Goal: Task Accomplishment & Management: Complete application form

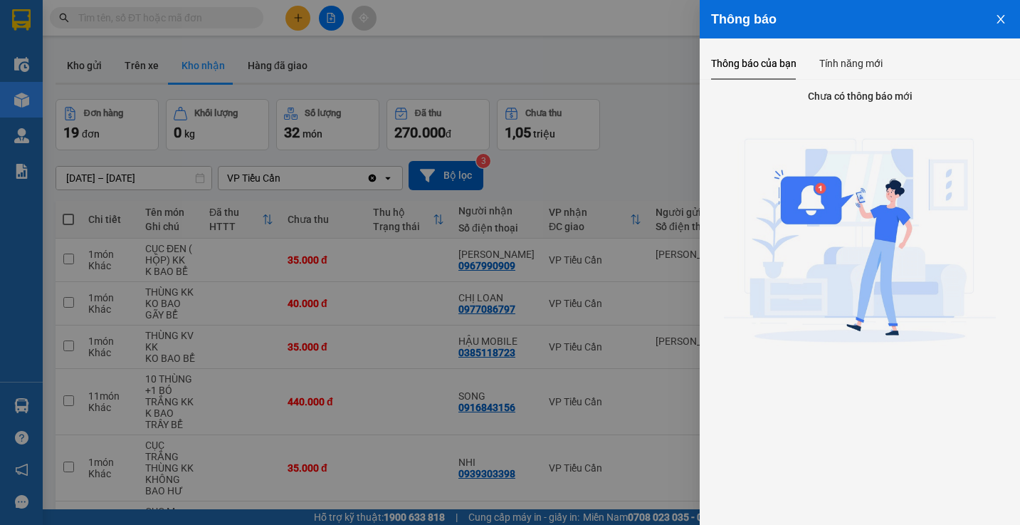
click at [297, 16] on div at bounding box center [510, 262] width 1020 height 525
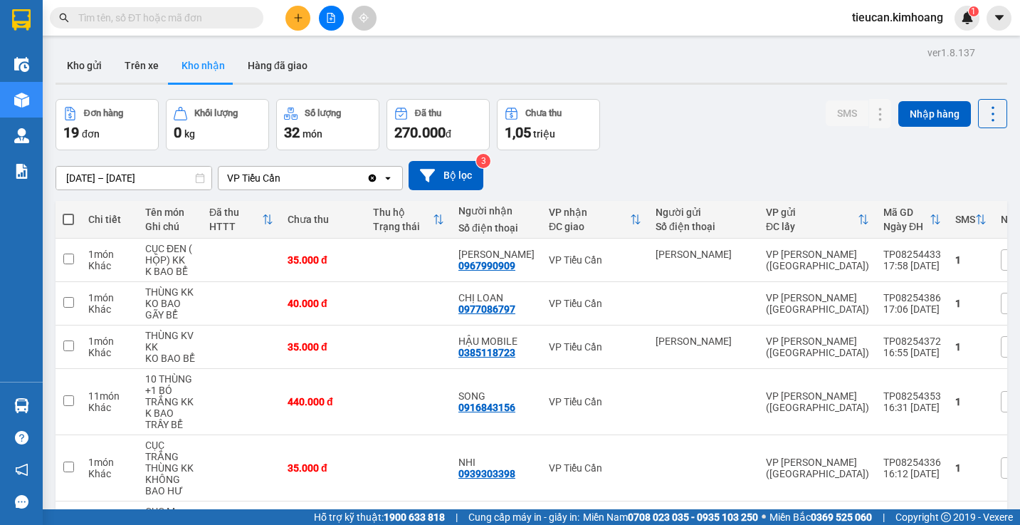
click at [215, 18] on input "text" at bounding box center [162, 18] width 168 height 16
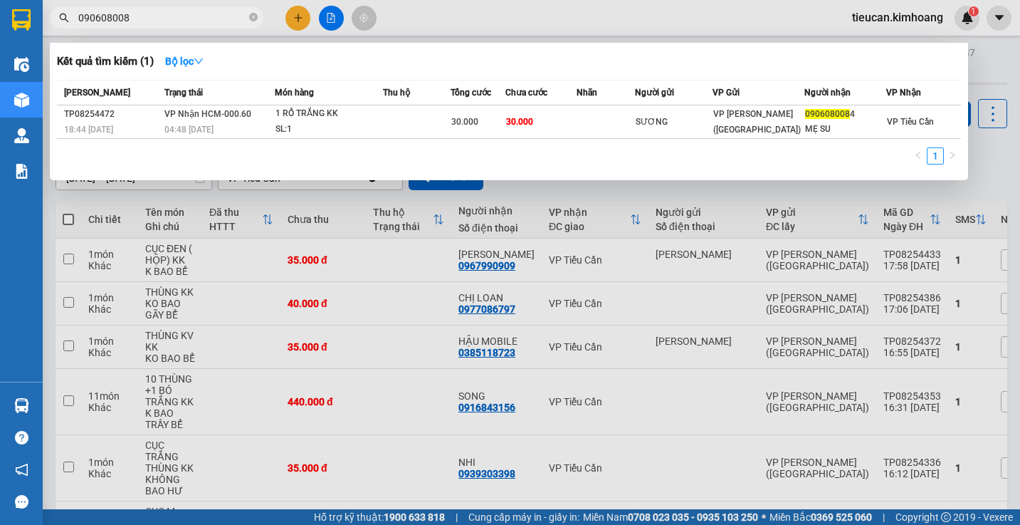
type input "0906080084"
click at [255, 16] on icon "close-circle" at bounding box center [253, 17] width 9 height 9
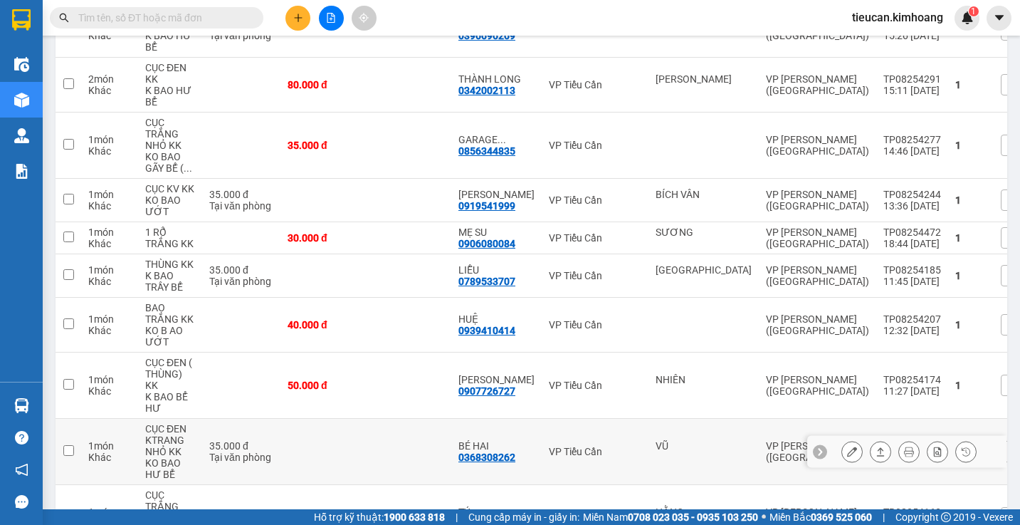
scroll to position [427, 0]
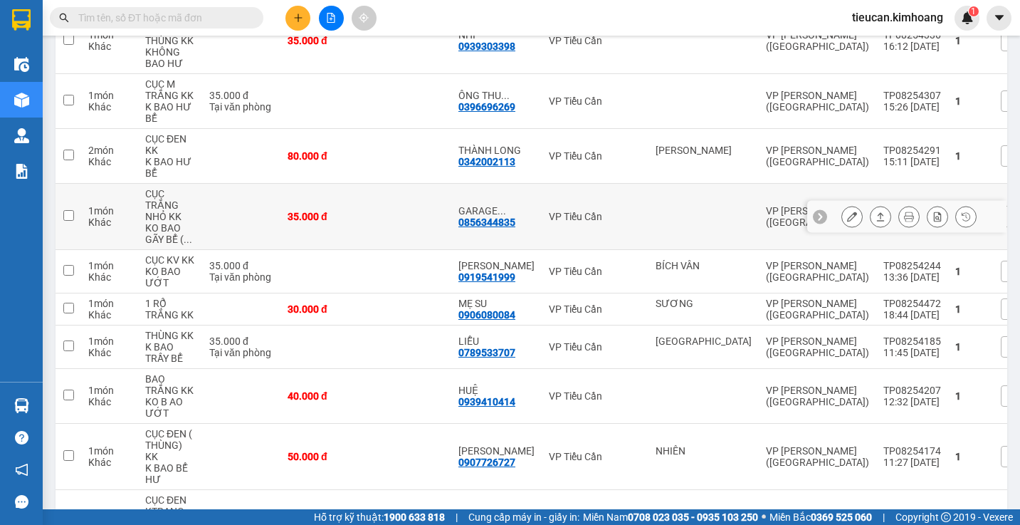
click at [844, 222] on button at bounding box center [852, 216] width 20 height 25
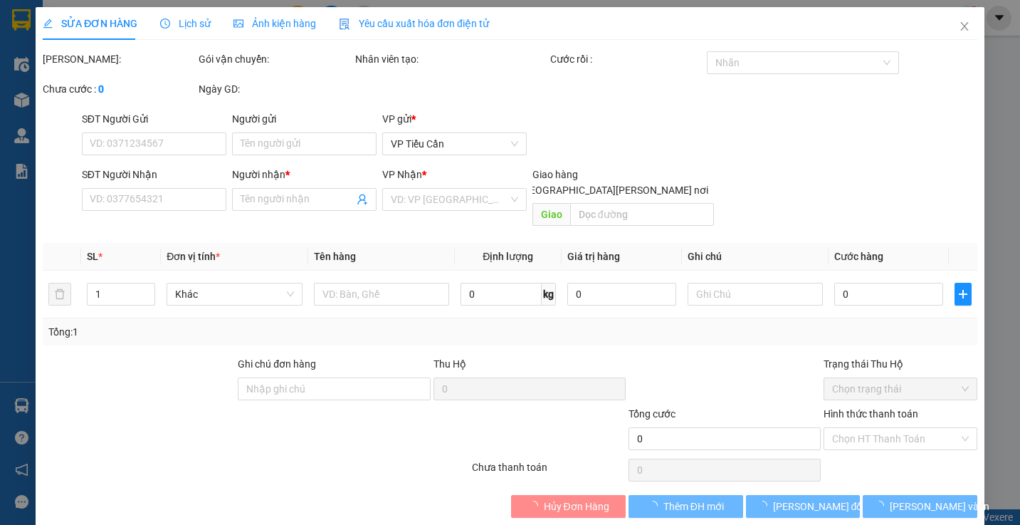
type input "0856344835"
type input "GARAGE THÀNH ĐÔ"
type input "35.000"
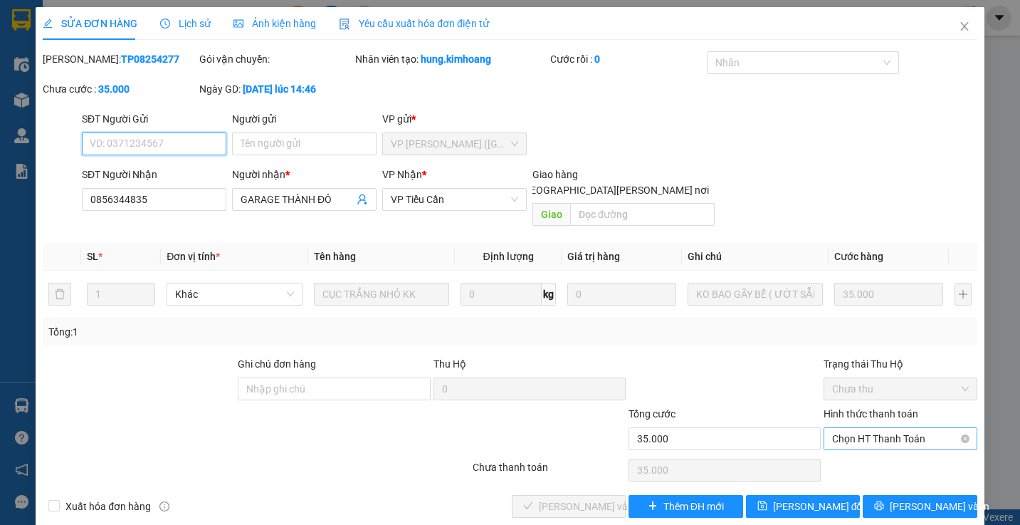
click at [872, 428] on span "Chọn HT Thanh Toán" at bounding box center [900, 438] width 136 height 21
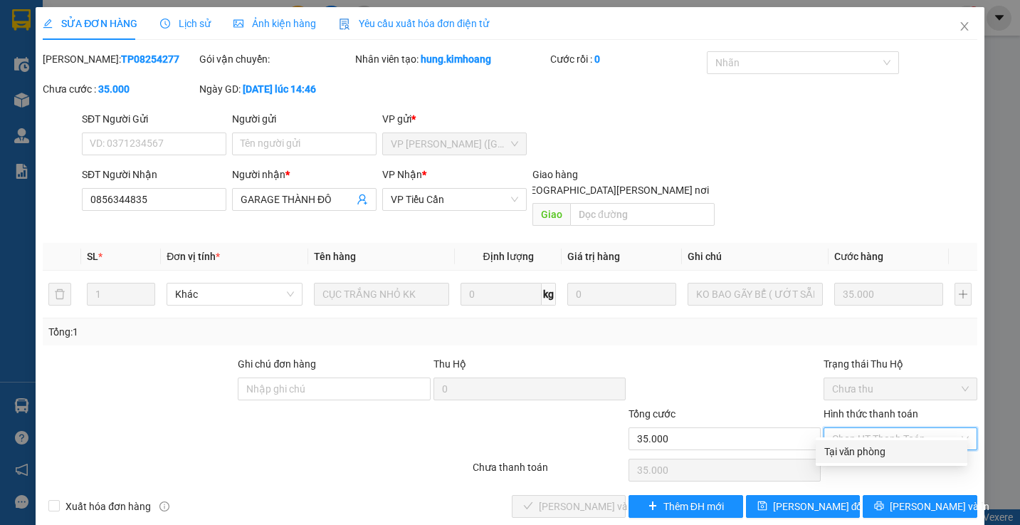
click at [852, 446] on div "Tại văn phòng" at bounding box center [891, 452] width 135 height 16
type input "0"
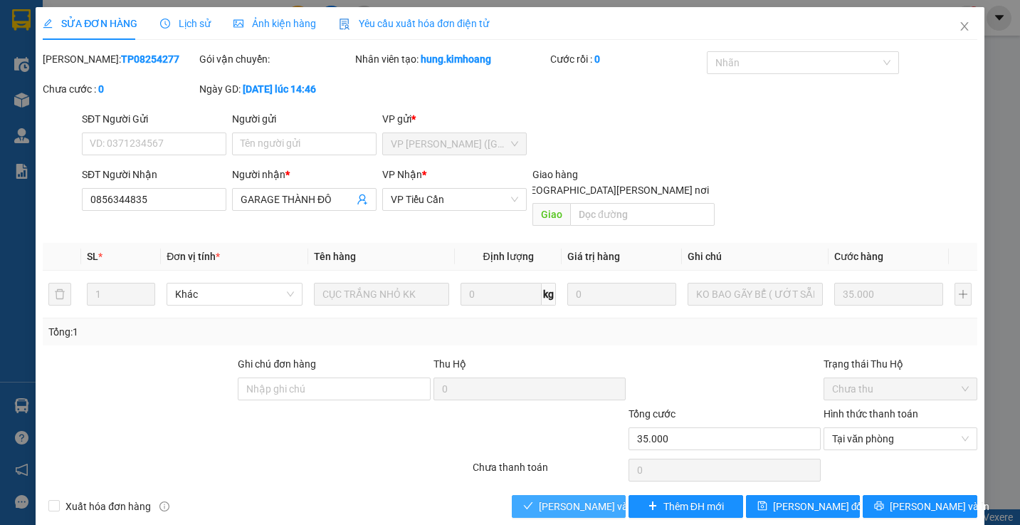
click at [580, 498] on span "[PERSON_NAME] và [PERSON_NAME] hàng" at bounding box center [635, 506] width 192 height 16
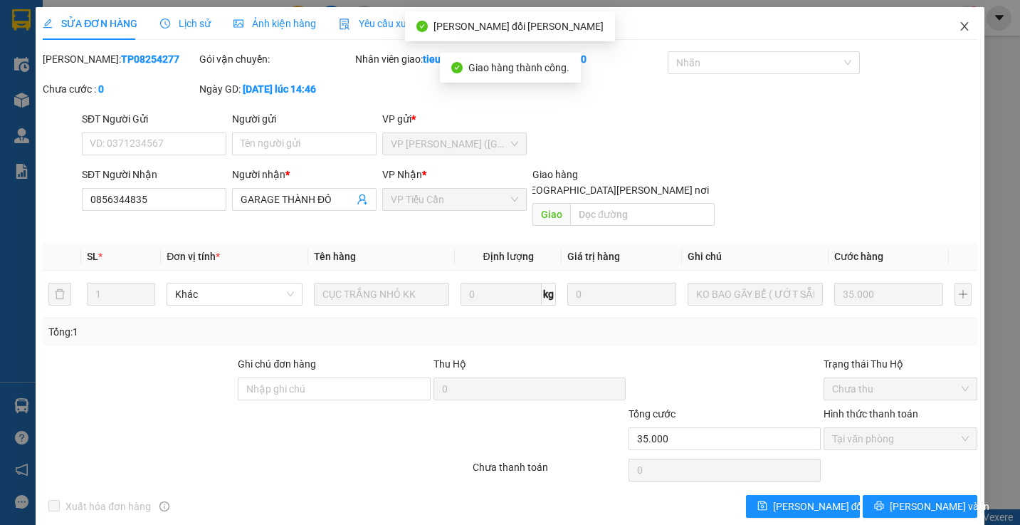
click at [959, 23] on icon "close" at bounding box center [964, 26] width 11 height 11
click at [953, 23] on span "tieucan.kimhoang" at bounding box center [898, 18] width 114 height 18
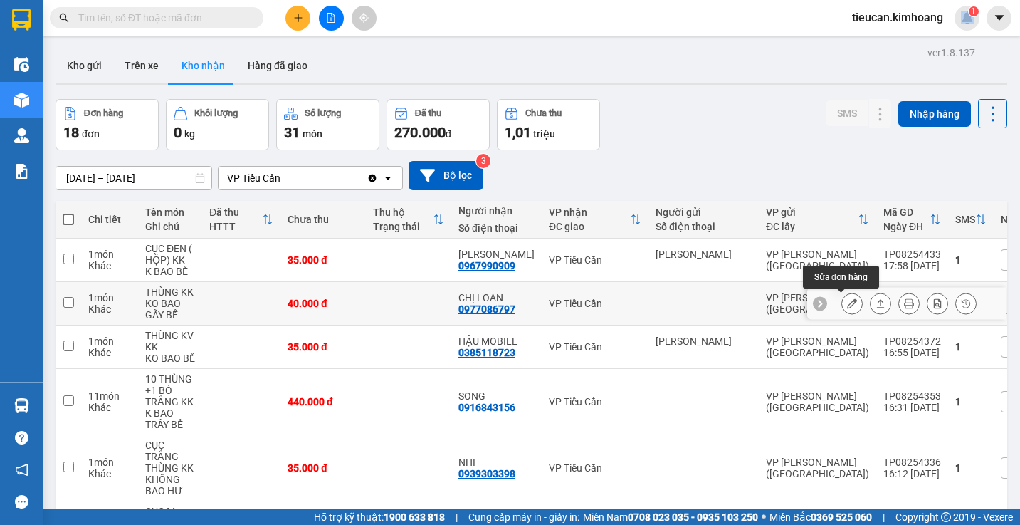
click at [847, 305] on icon at bounding box center [852, 303] width 10 height 10
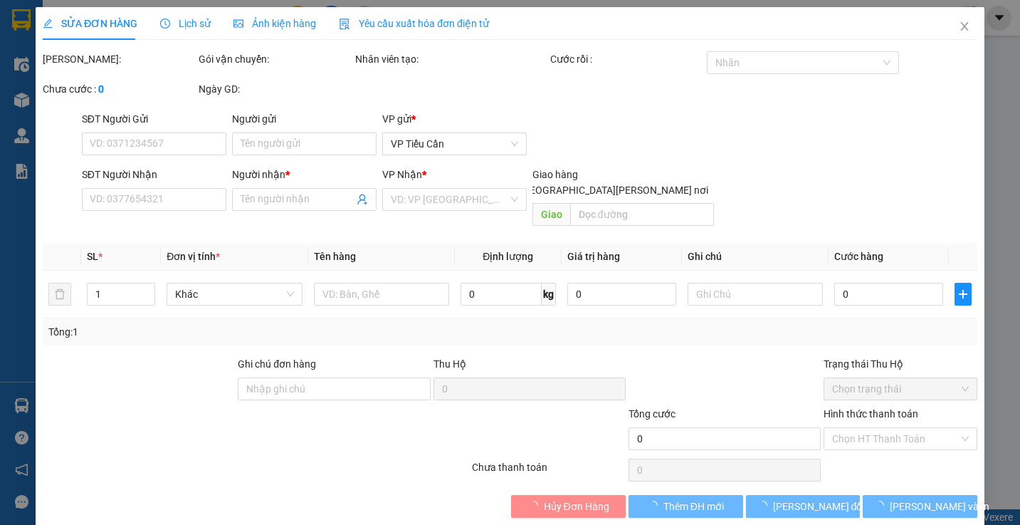
type input "0977086797"
type input "CHỊ LOAN"
type input "40.000"
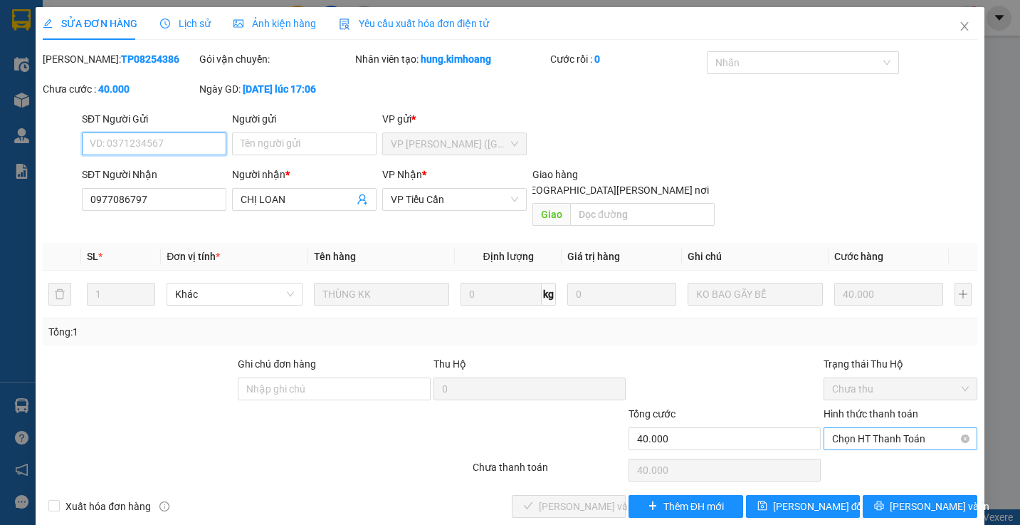
click at [849, 428] on span "Chọn HT Thanh Toán" at bounding box center [900, 438] width 136 height 21
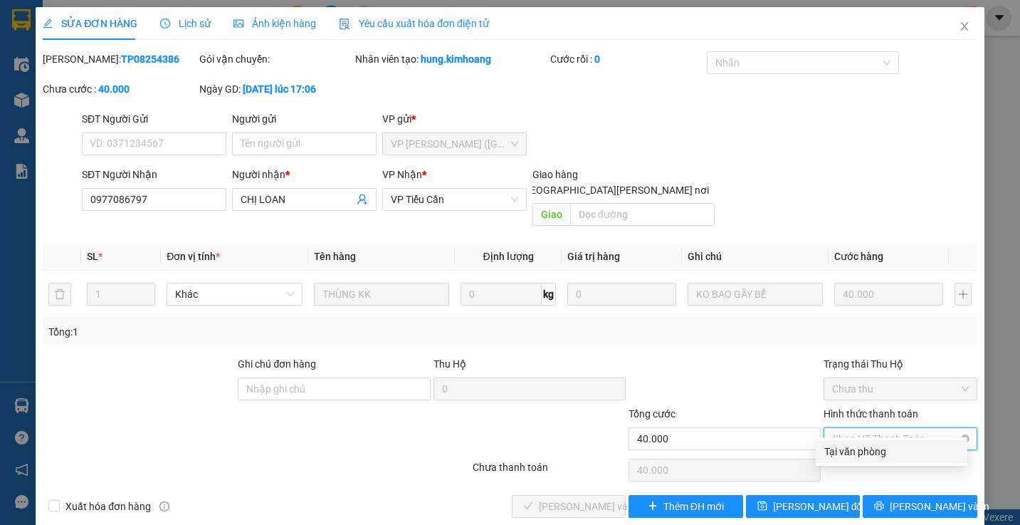
click at [849, 428] on span "Chọn HT Thanh Toán" at bounding box center [900, 438] width 136 height 21
click at [839, 454] on div "Tại văn phòng" at bounding box center [891, 452] width 135 height 16
type input "0"
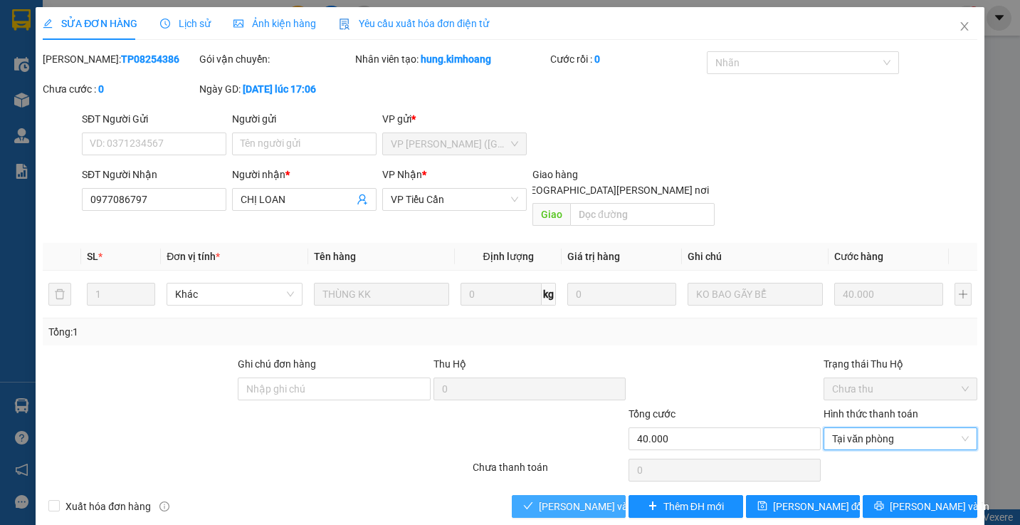
click at [599, 498] on span "[PERSON_NAME] và [PERSON_NAME] hàng" at bounding box center [635, 506] width 192 height 16
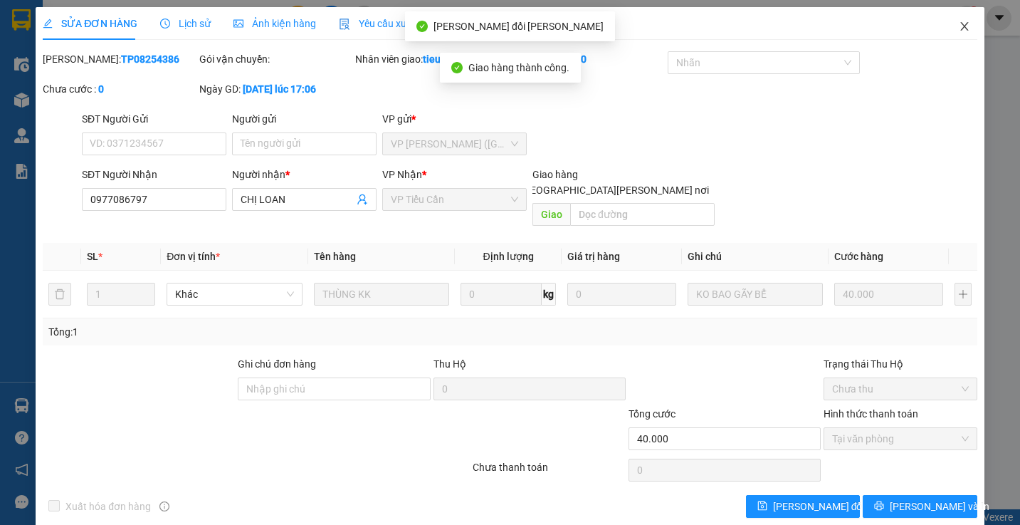
click at [960, 28] on icon "close" at bounding box center [964, 26] width 8 height 9
click at [953, 28] on div "tieucan.kimhoang 1" at bounding box center [910, 18] width 139 height 25
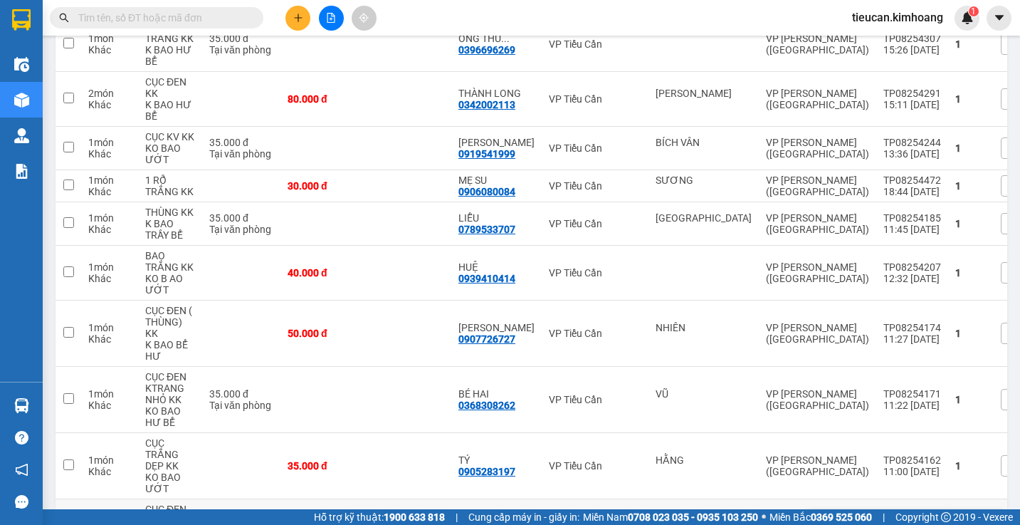
scroll to position [370, 0]
